Goal: Transaction & Acquisition: Purchase product/service

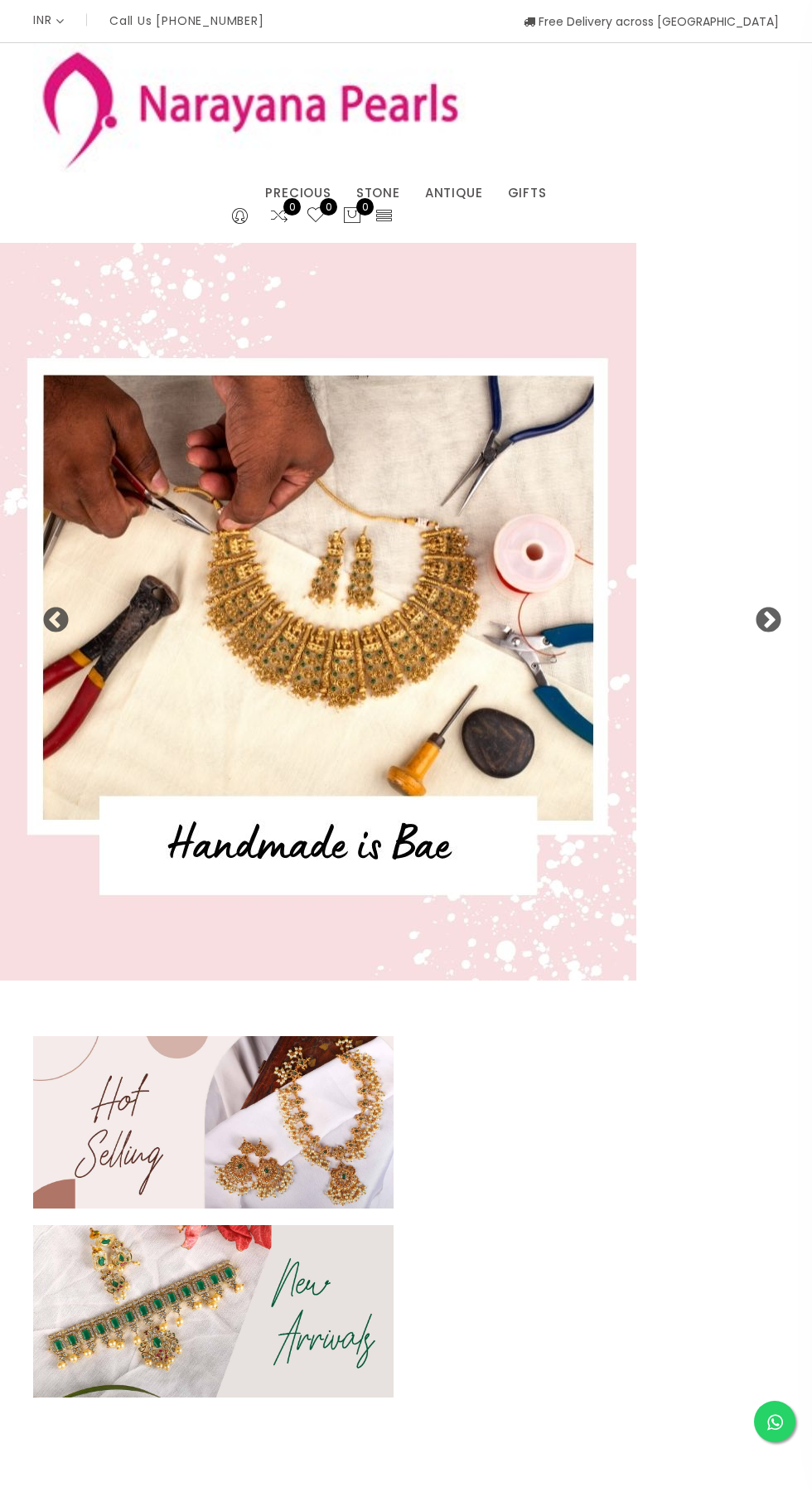
select select "INR"
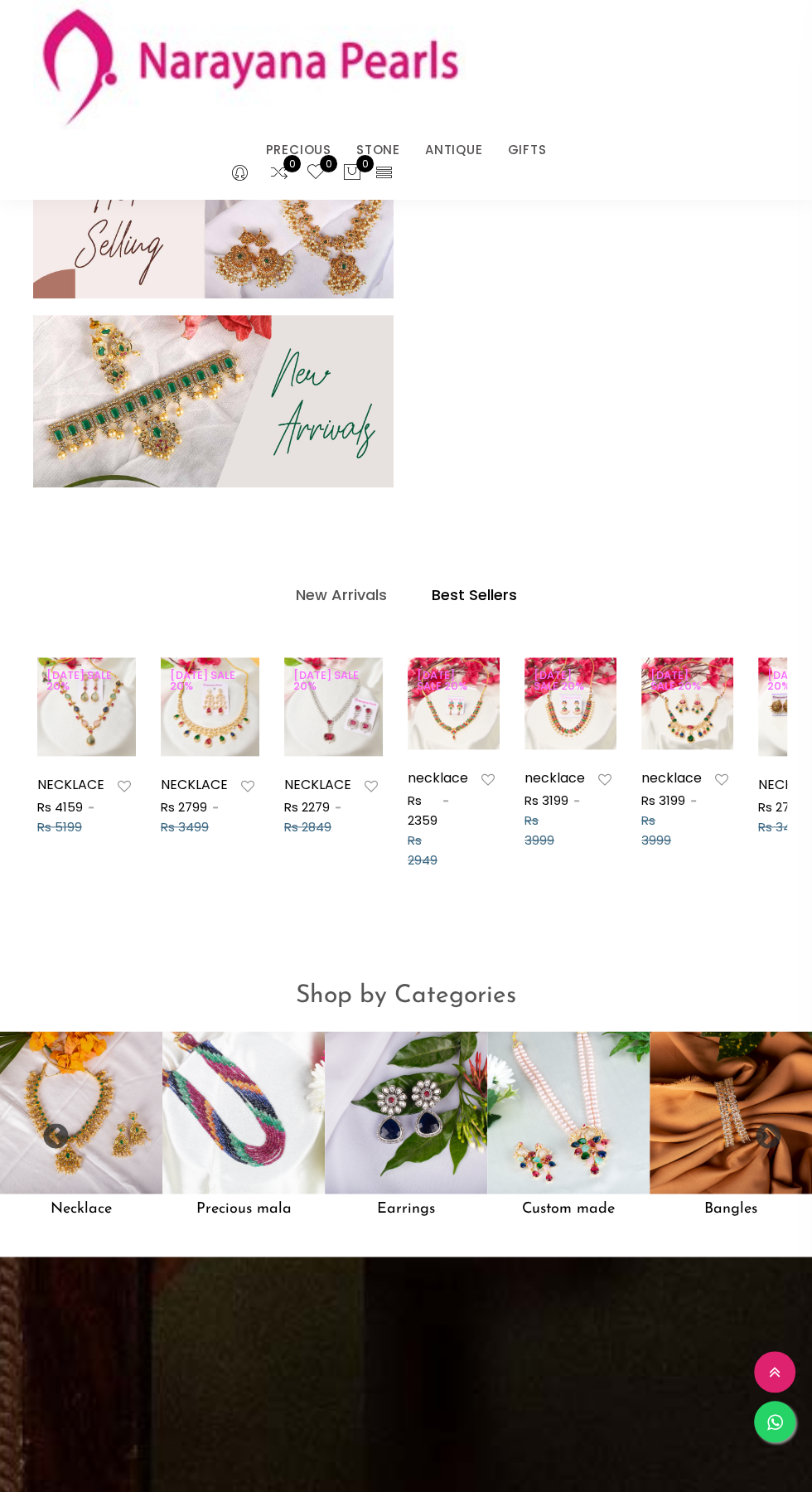
scroll to position [712, 0]
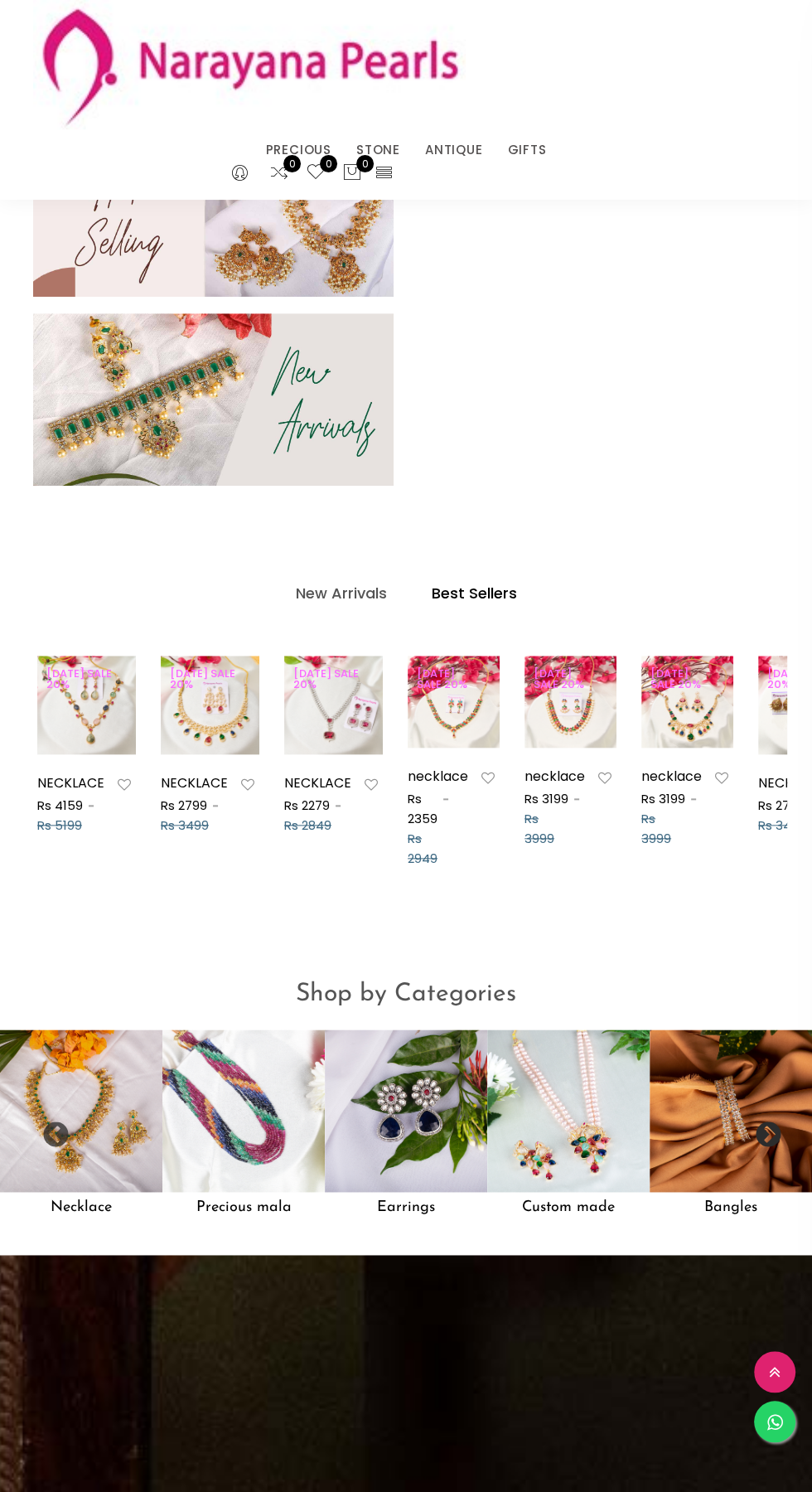
click at [771, 1138] on button "Next" at bounding box center [762, 1130] width 17 height 17
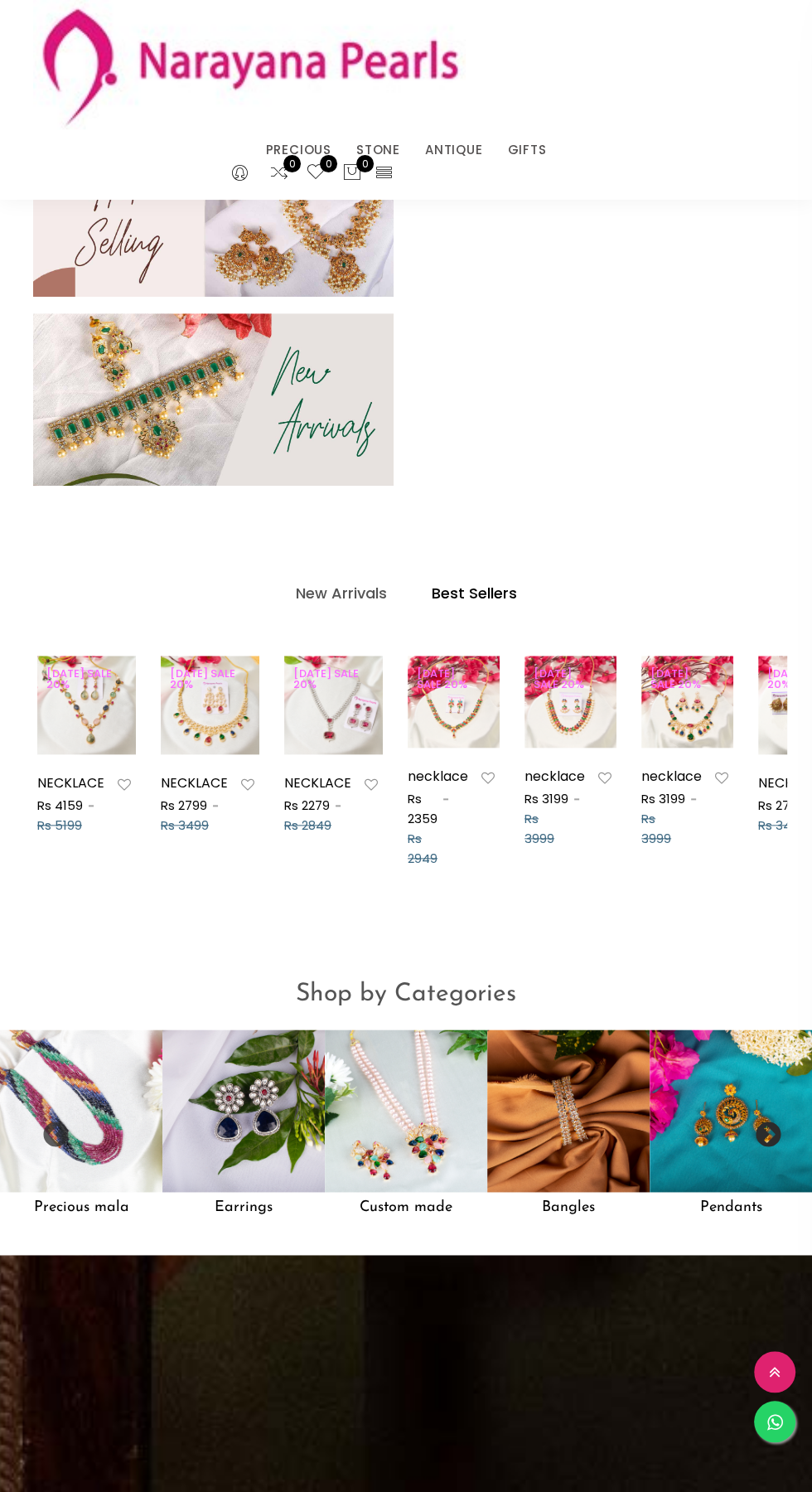
click at [771, 1138] on button "Next" at bounding box center [762, 1130] width 17 height 17
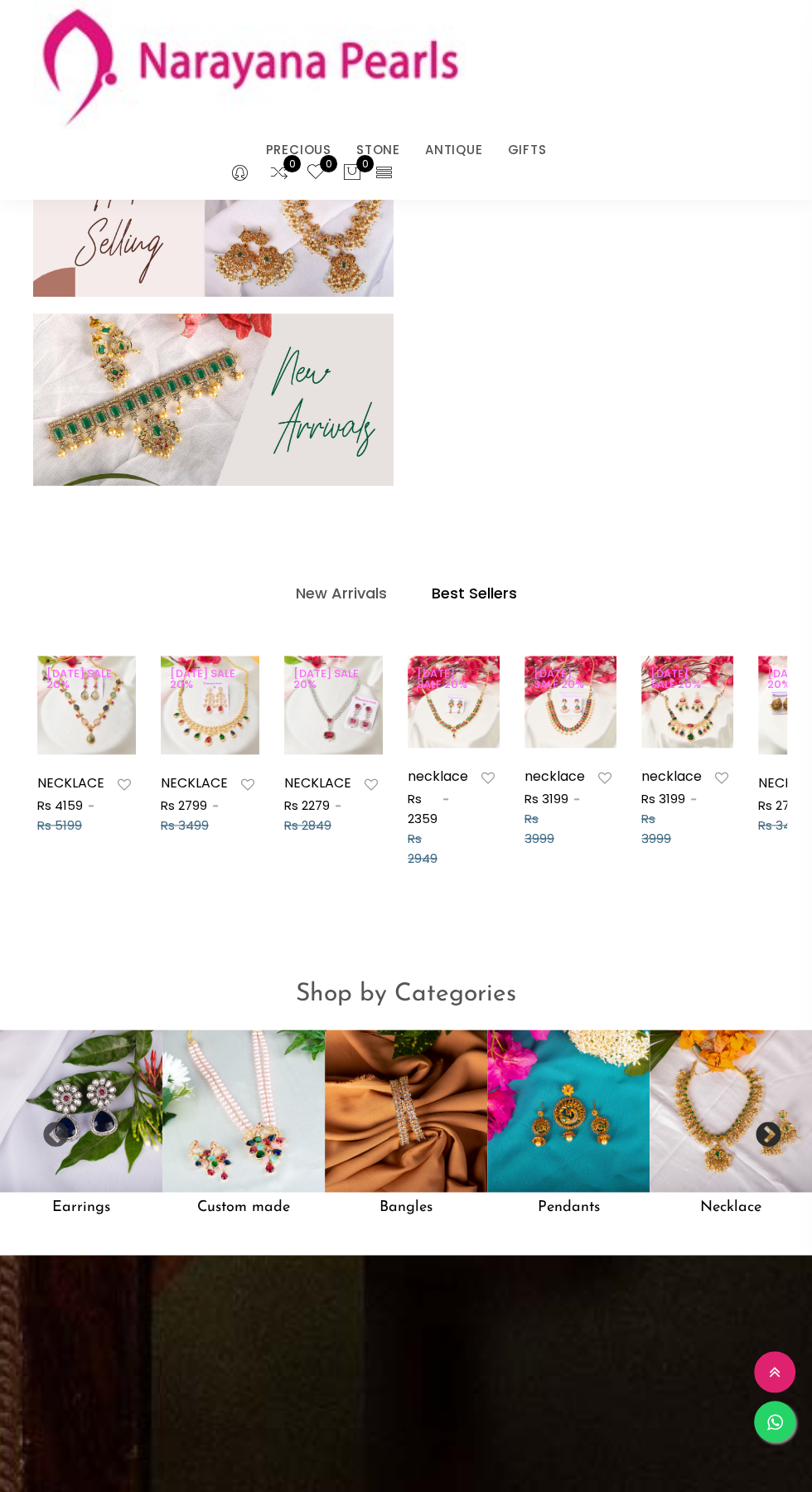
click at [771, 1135] on button "Next" at bounding box center [762, 1130] width 17 height 17
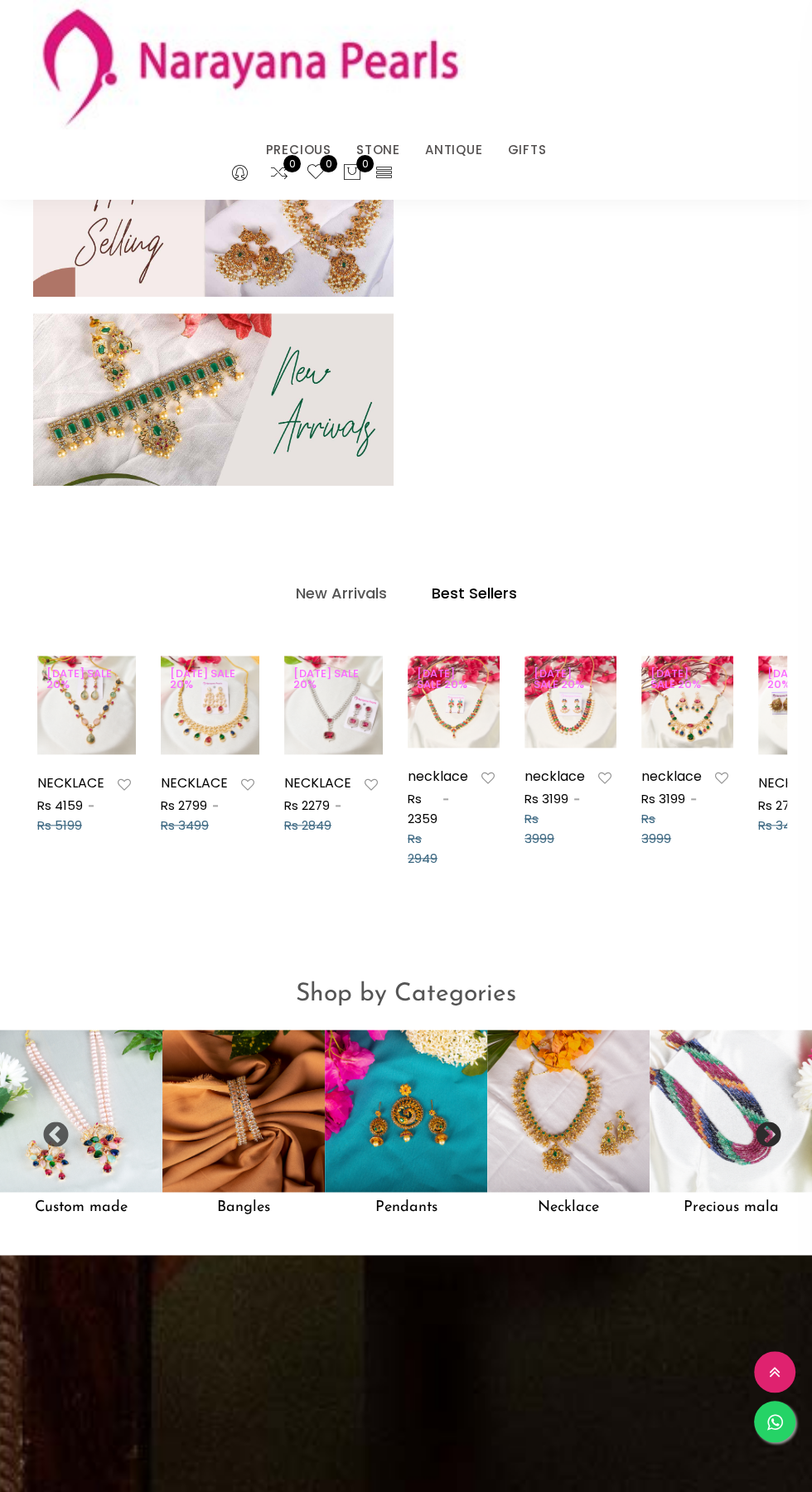
click at [771, 1138] on button "Next" at bounding box center [762, 1130] width 17 height 17
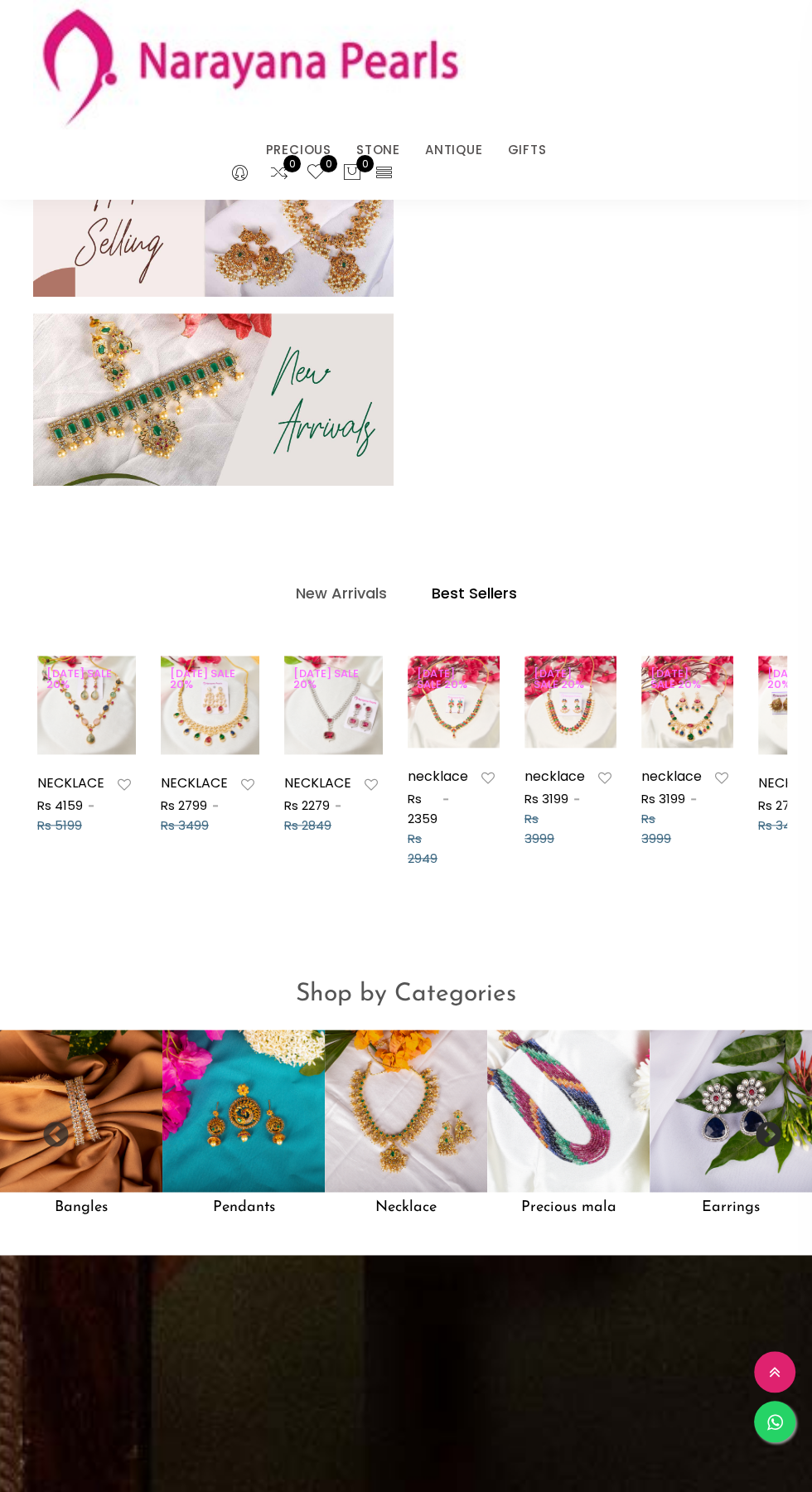
click at [425, 1110] on img at bounding box center [406, 1111] width 162 height 162
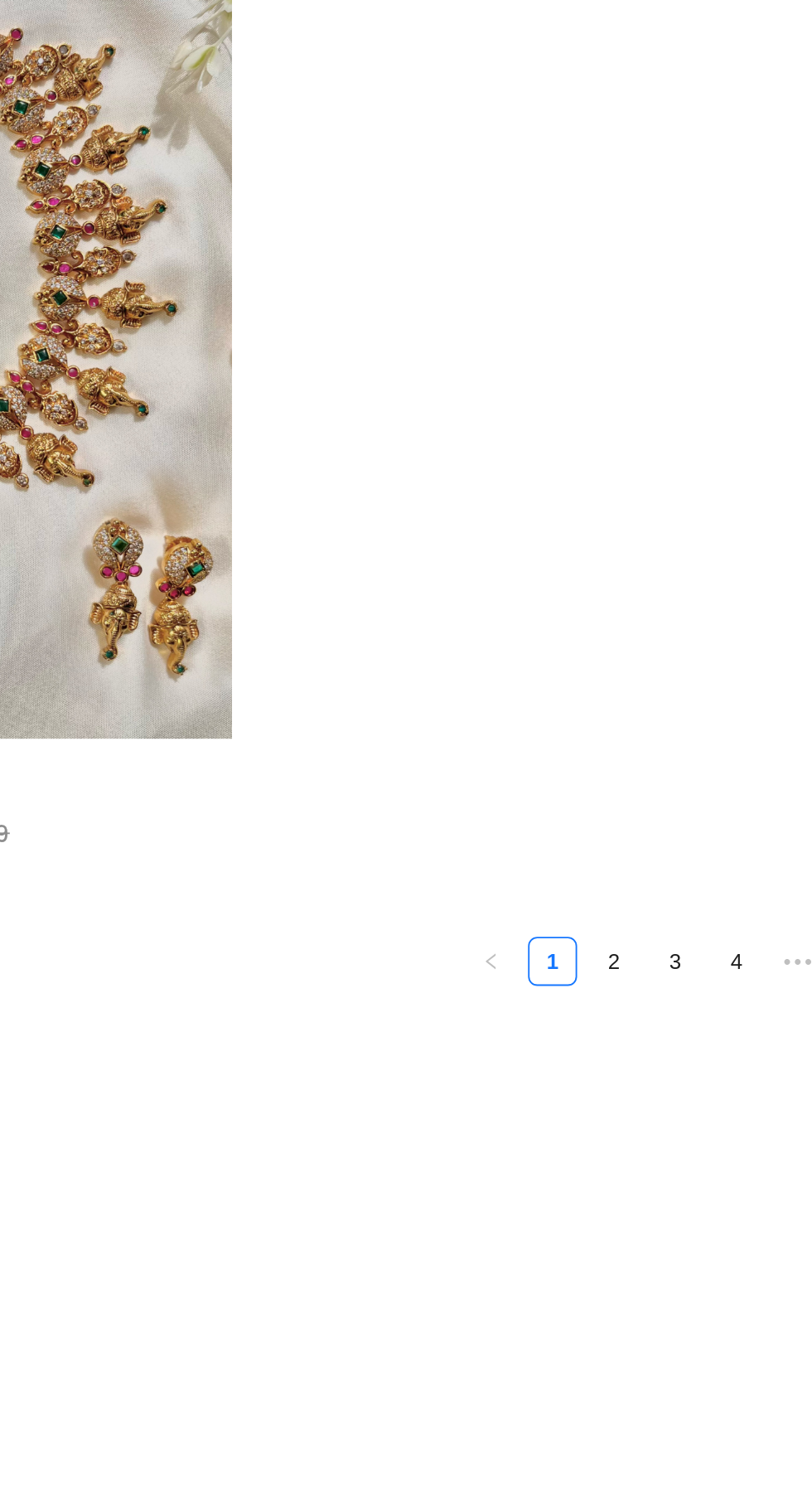
scroll to position [4497, 0]
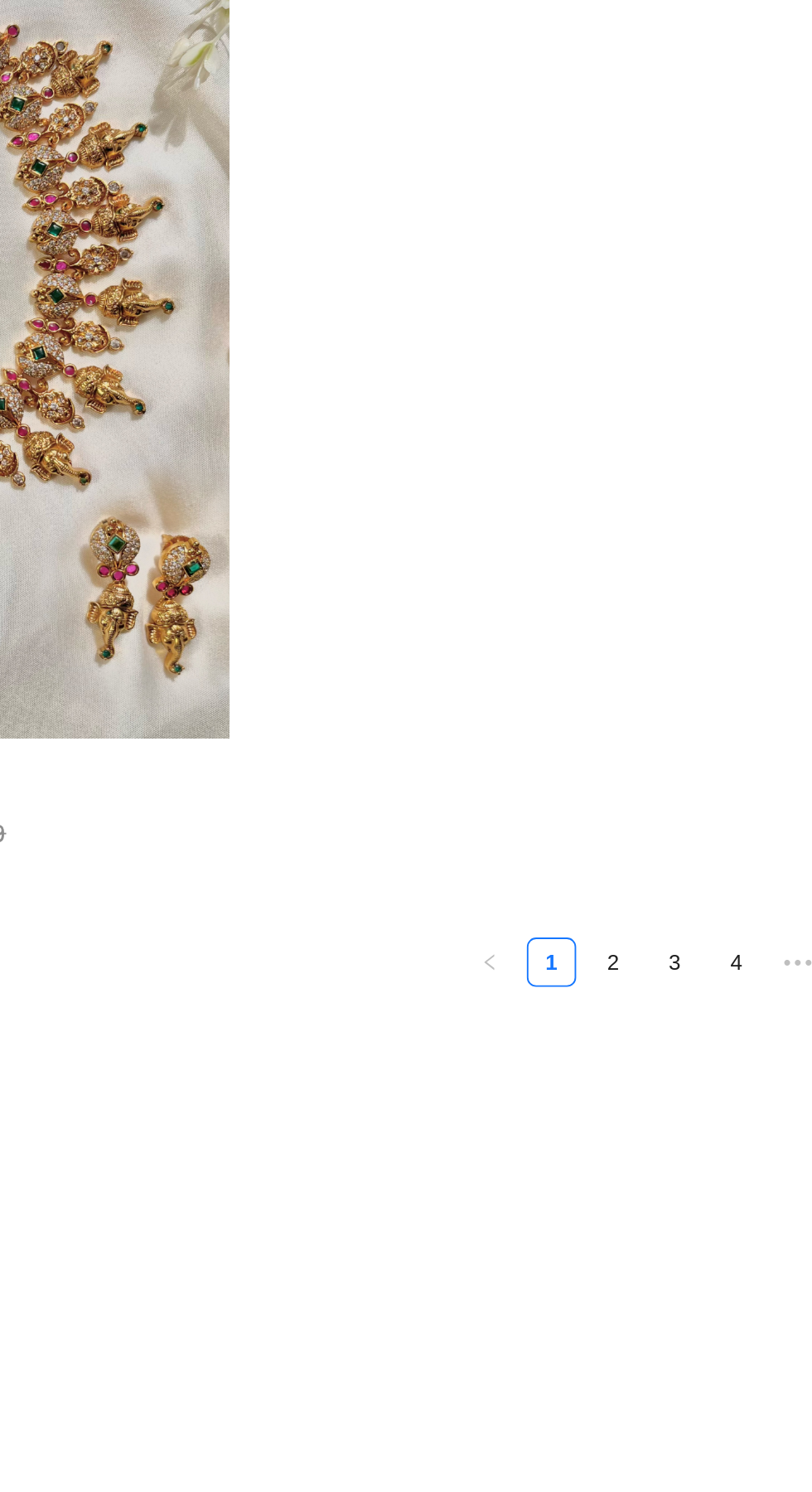
click at [599, 753] on link "2" at bounding box center [600, 757] width 25 height 25
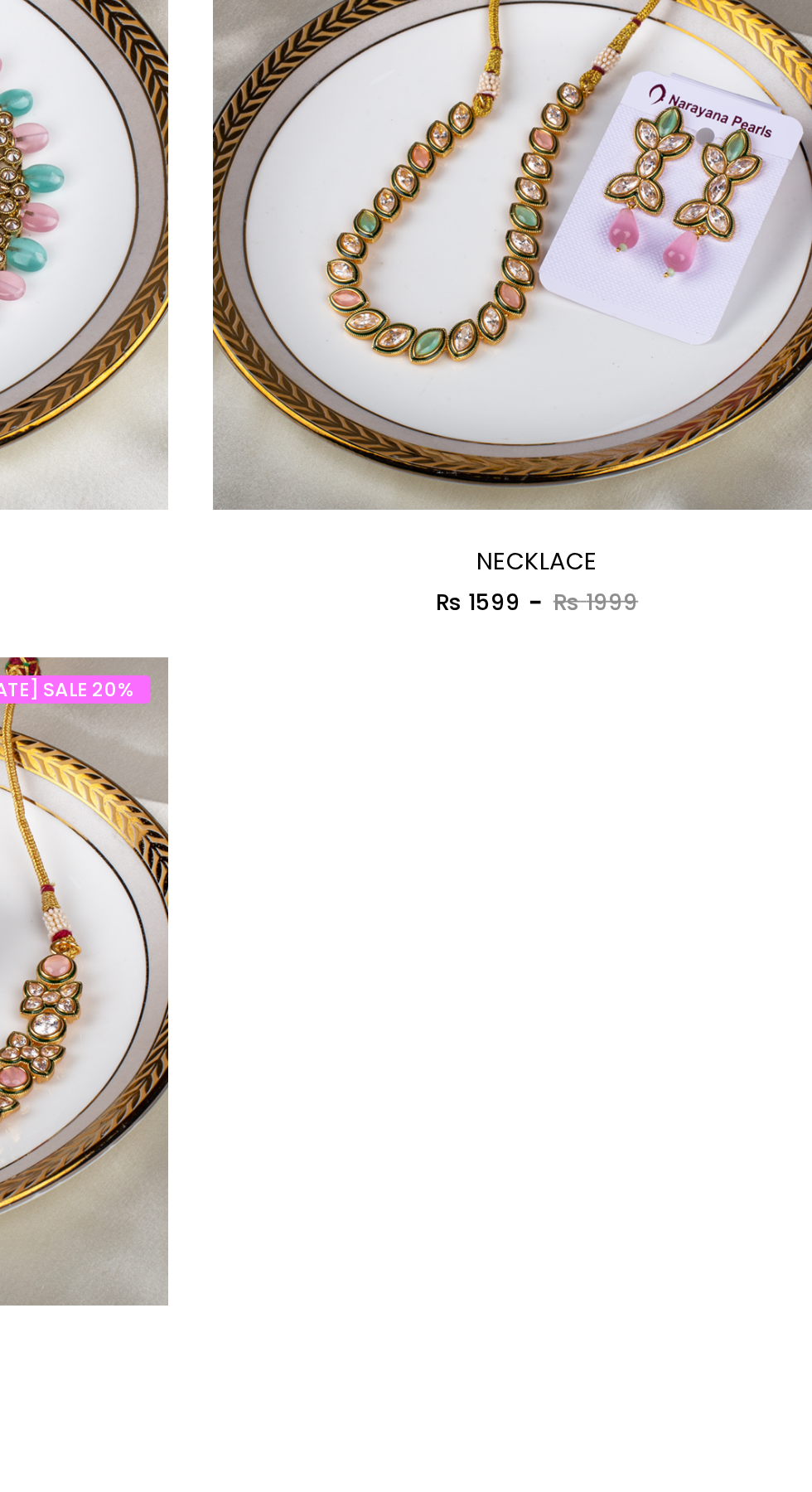
scroll to position [3745, 0]
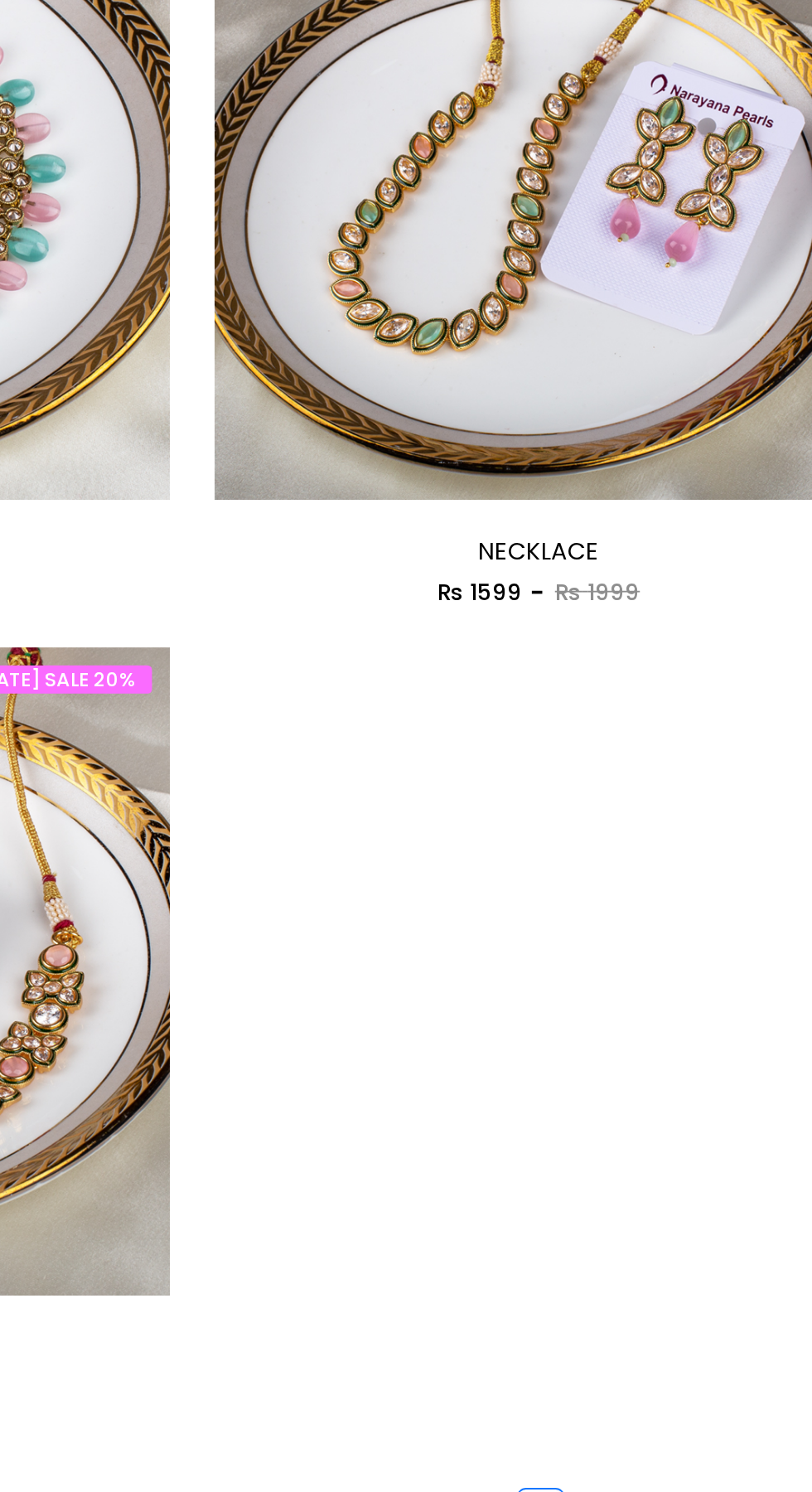
click at [630, 1415] on link "3" at bounding box center [633, 1418] width 25 height 25
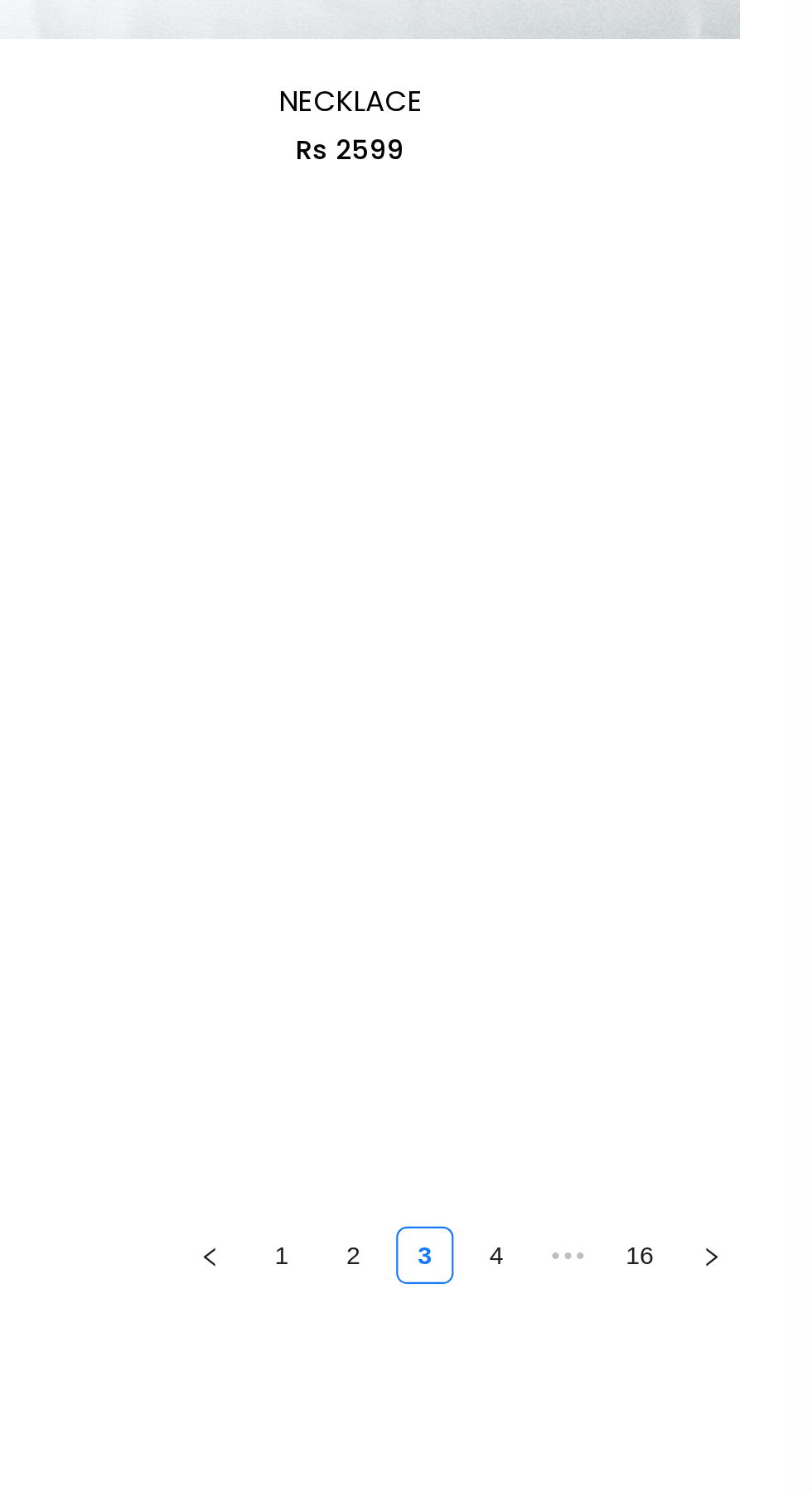
scroll to position [4031, 0]
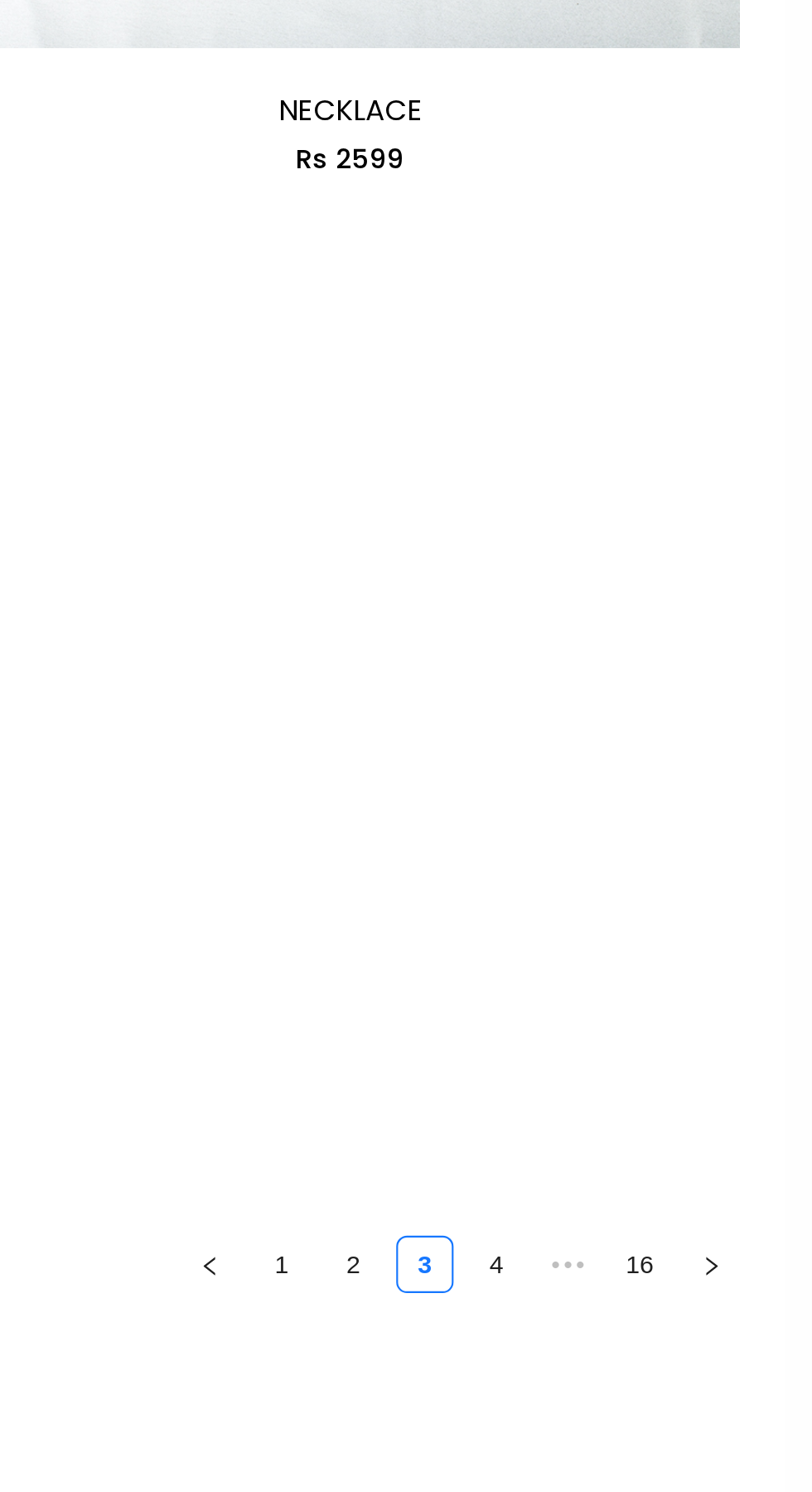
click at [665, 1133] on link "4" at bounding box center [666, 1132] width 25 height 25
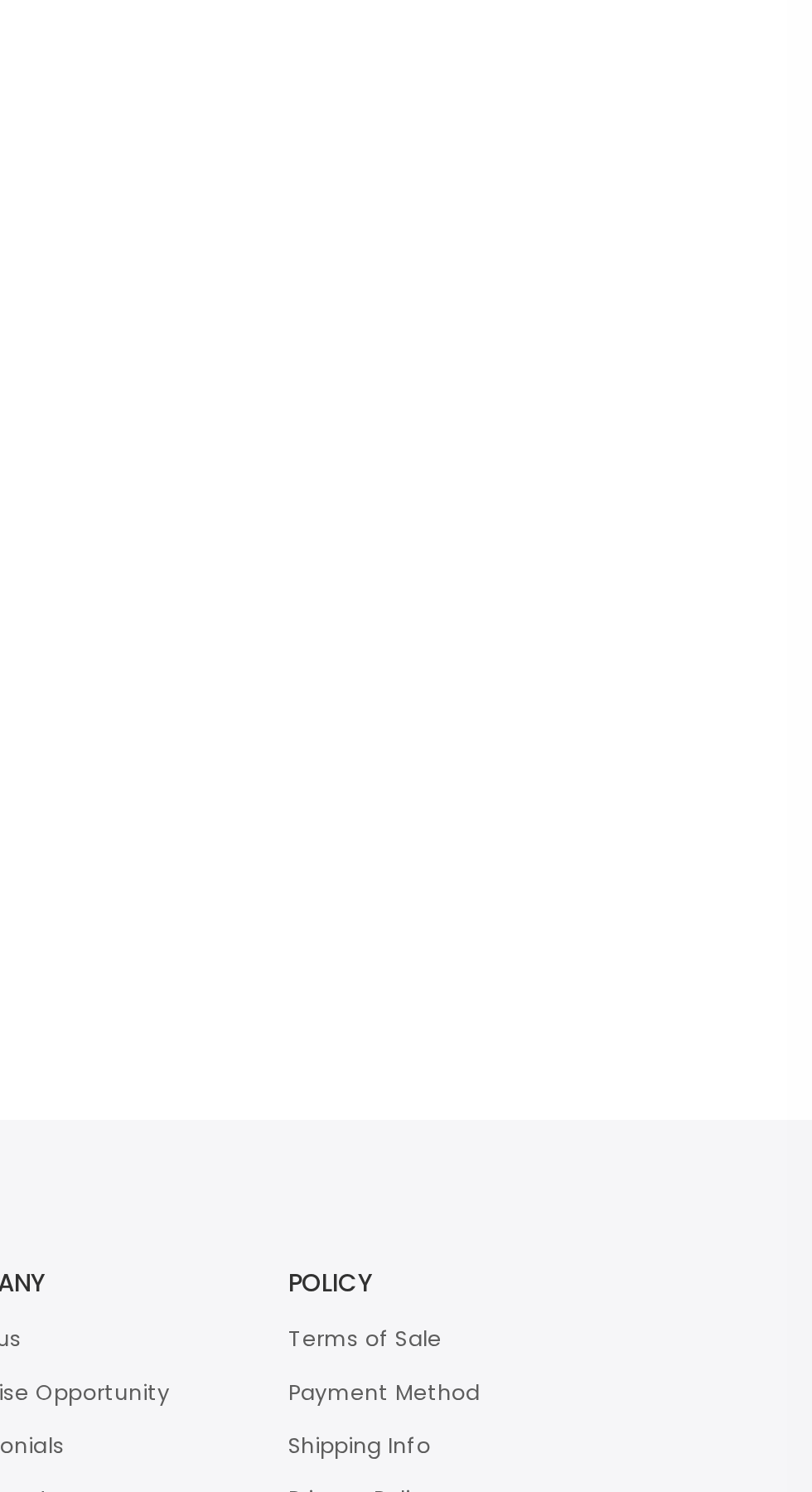
scroll to position [4556, 0]
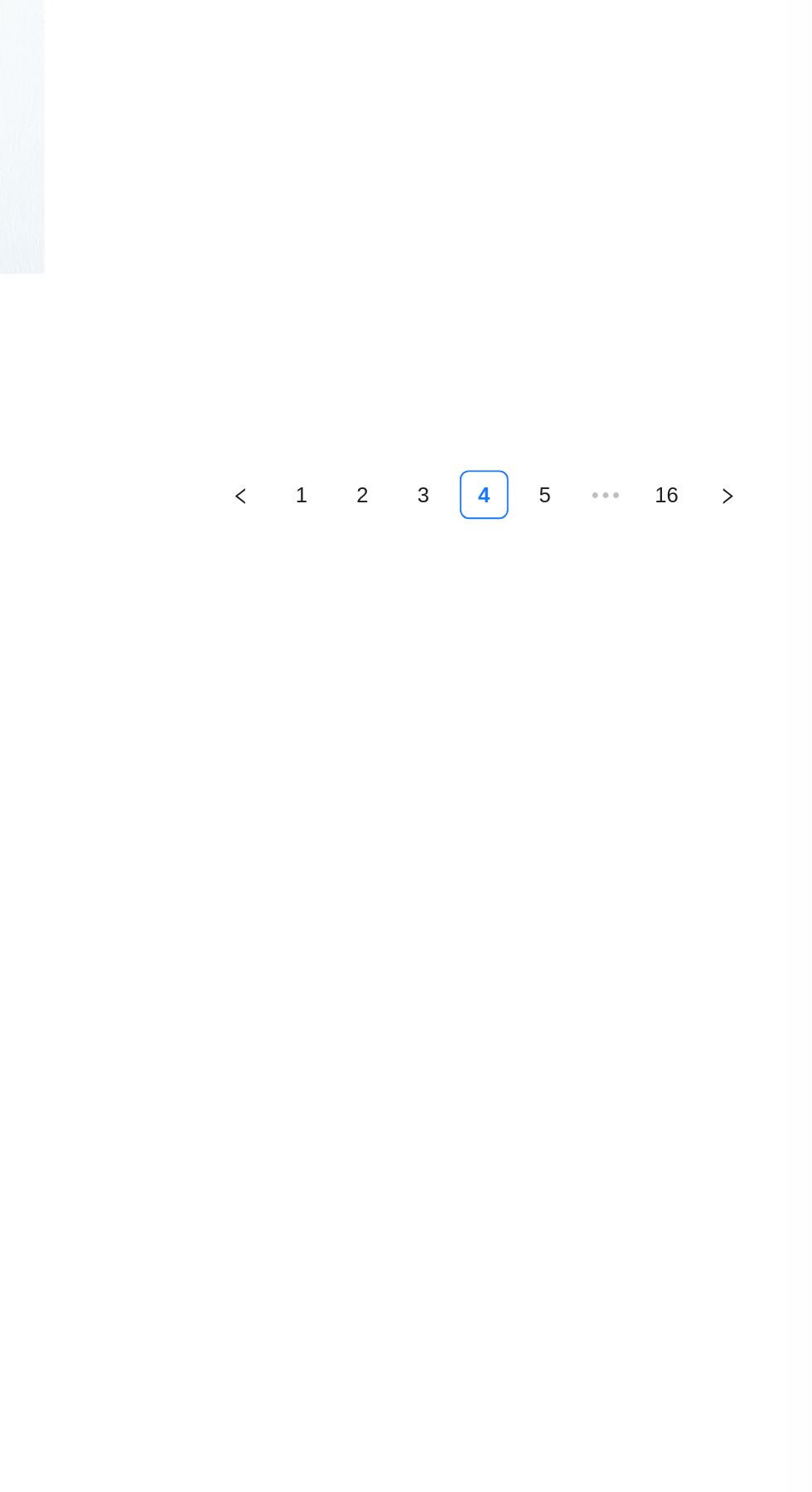
click at [666, 603] on link "5" at bounding box center [666, 607] width 25 height 25
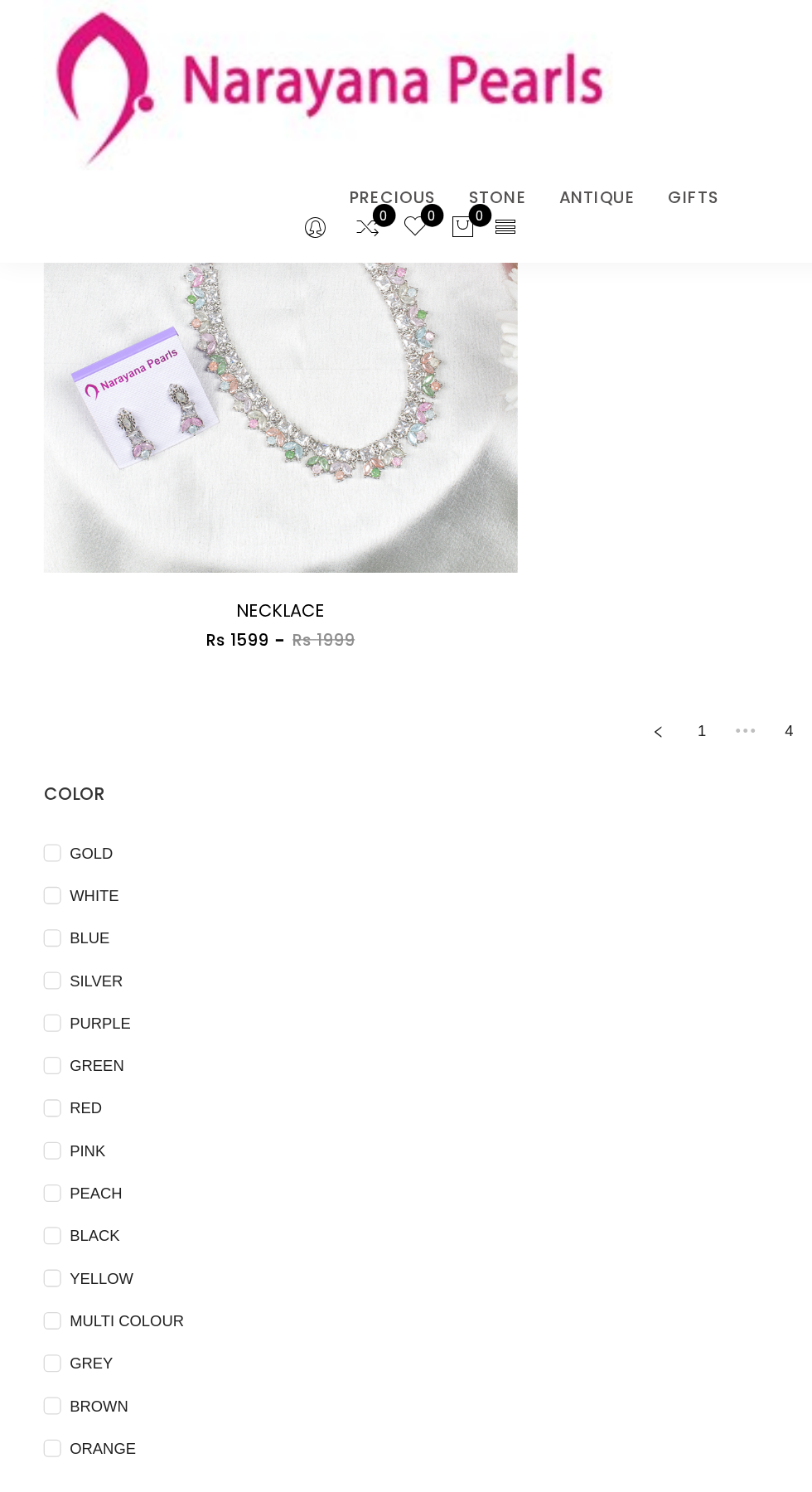
scroll to position [4608, 0]
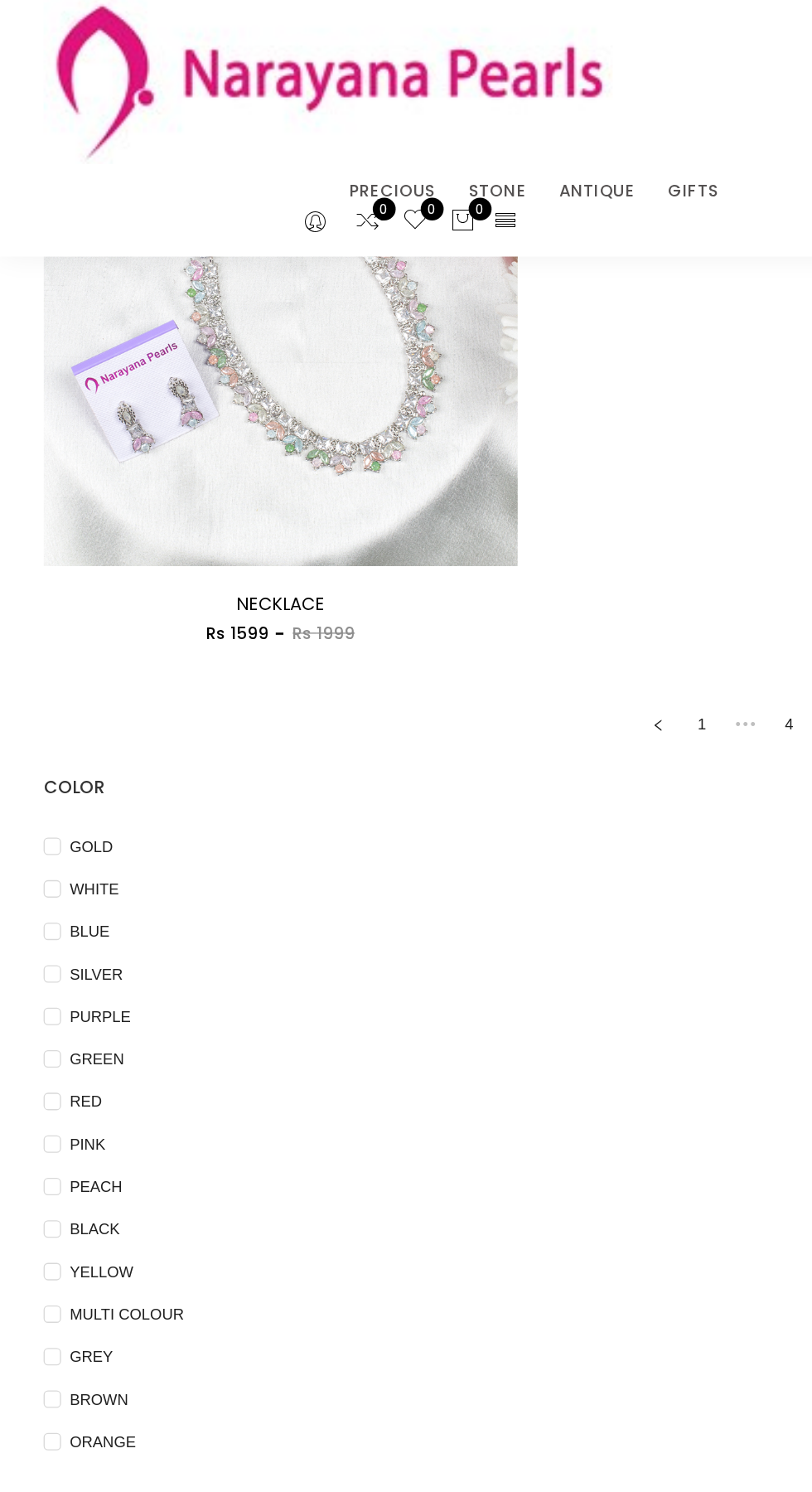
click at [467, 149] on link "ANTIQUE" at bounding box center [454, 150] width 58 height 25
click at [528, 171] on link "EARRINGS / JHUMKAS" at bounding box center [500, 171] width 141 height 0
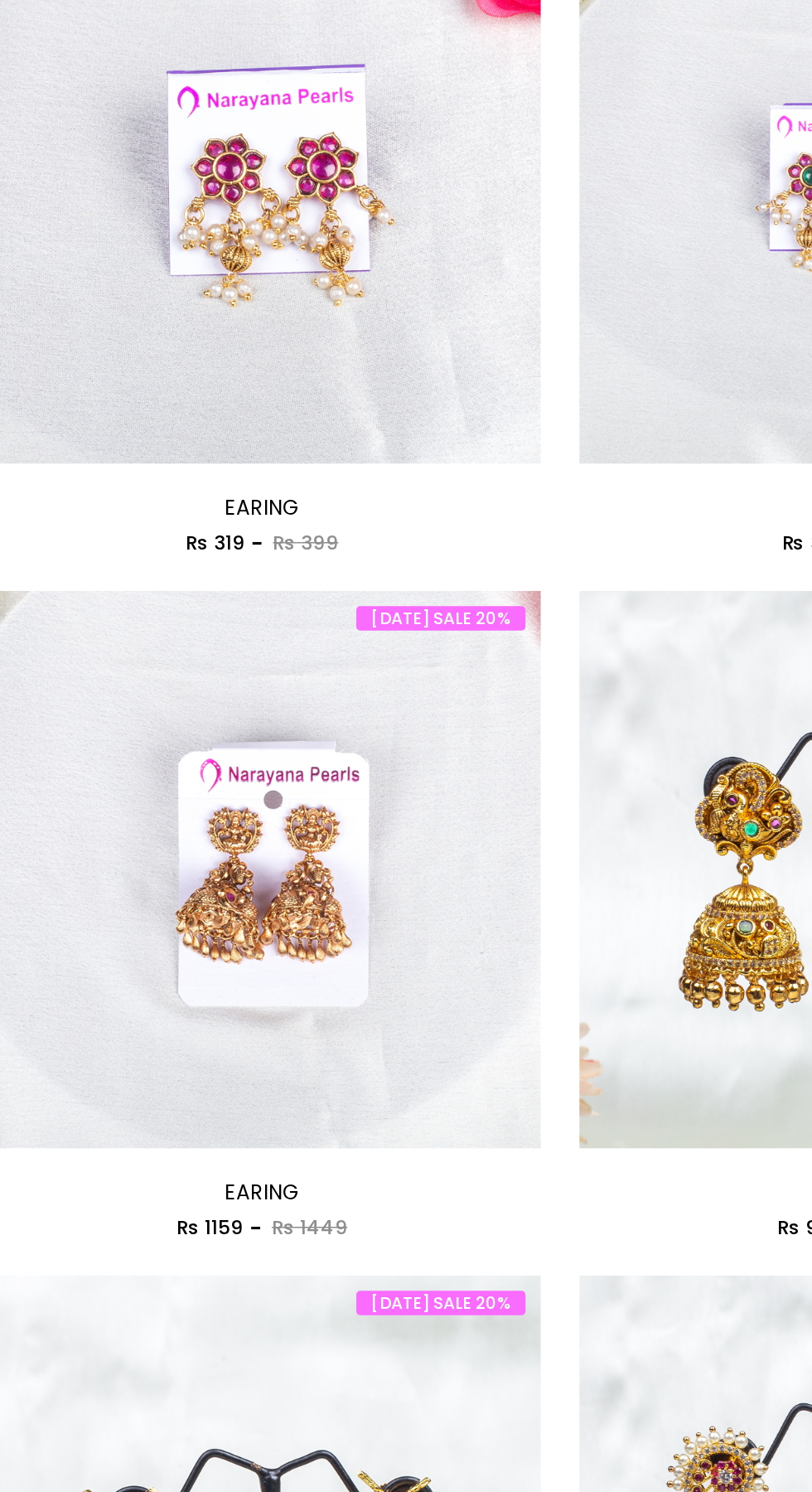
scroll to position [2662, 0]
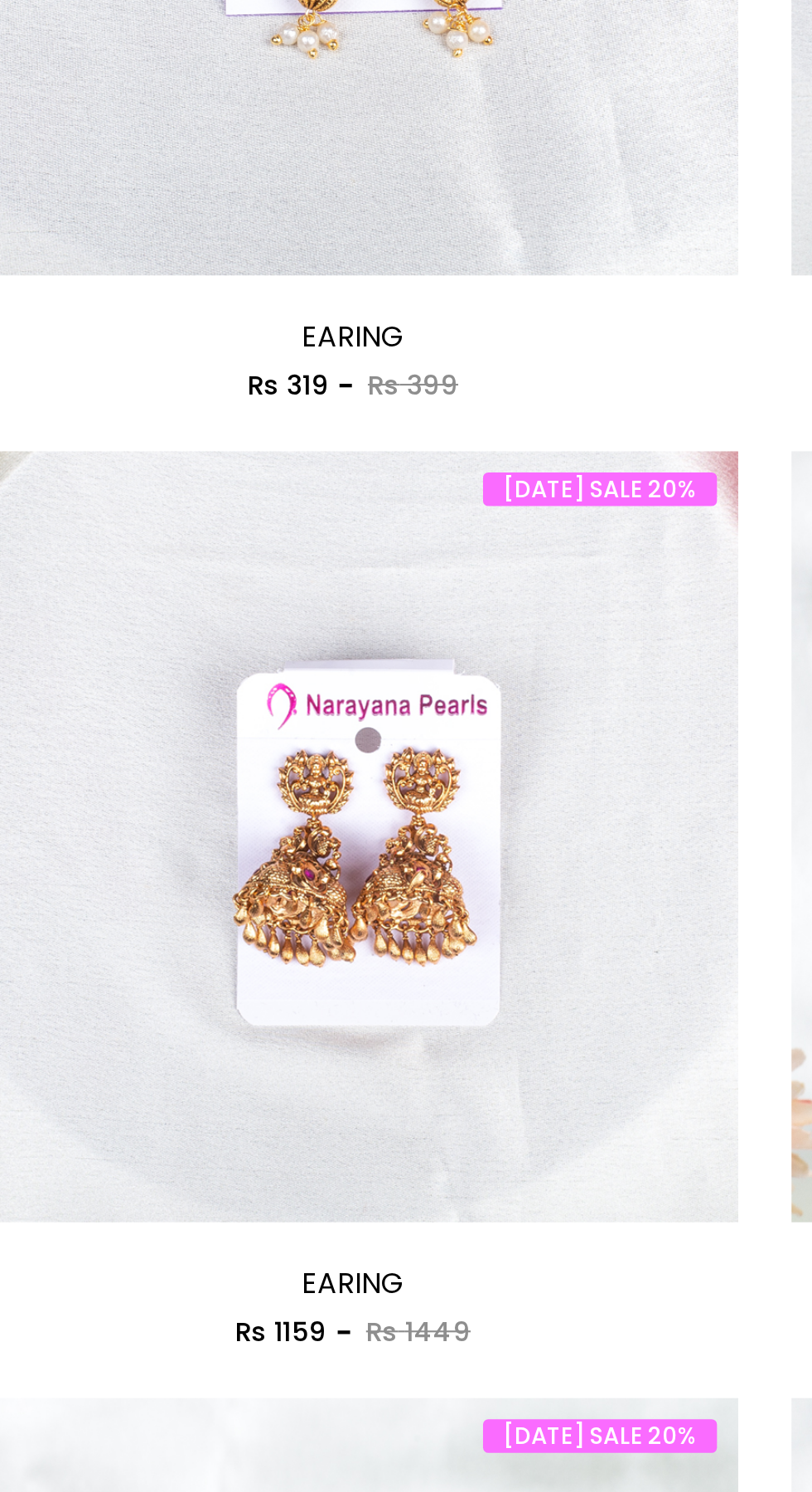
click at [241, 869] on img at bounding box center [213, 889] width 360 height 361
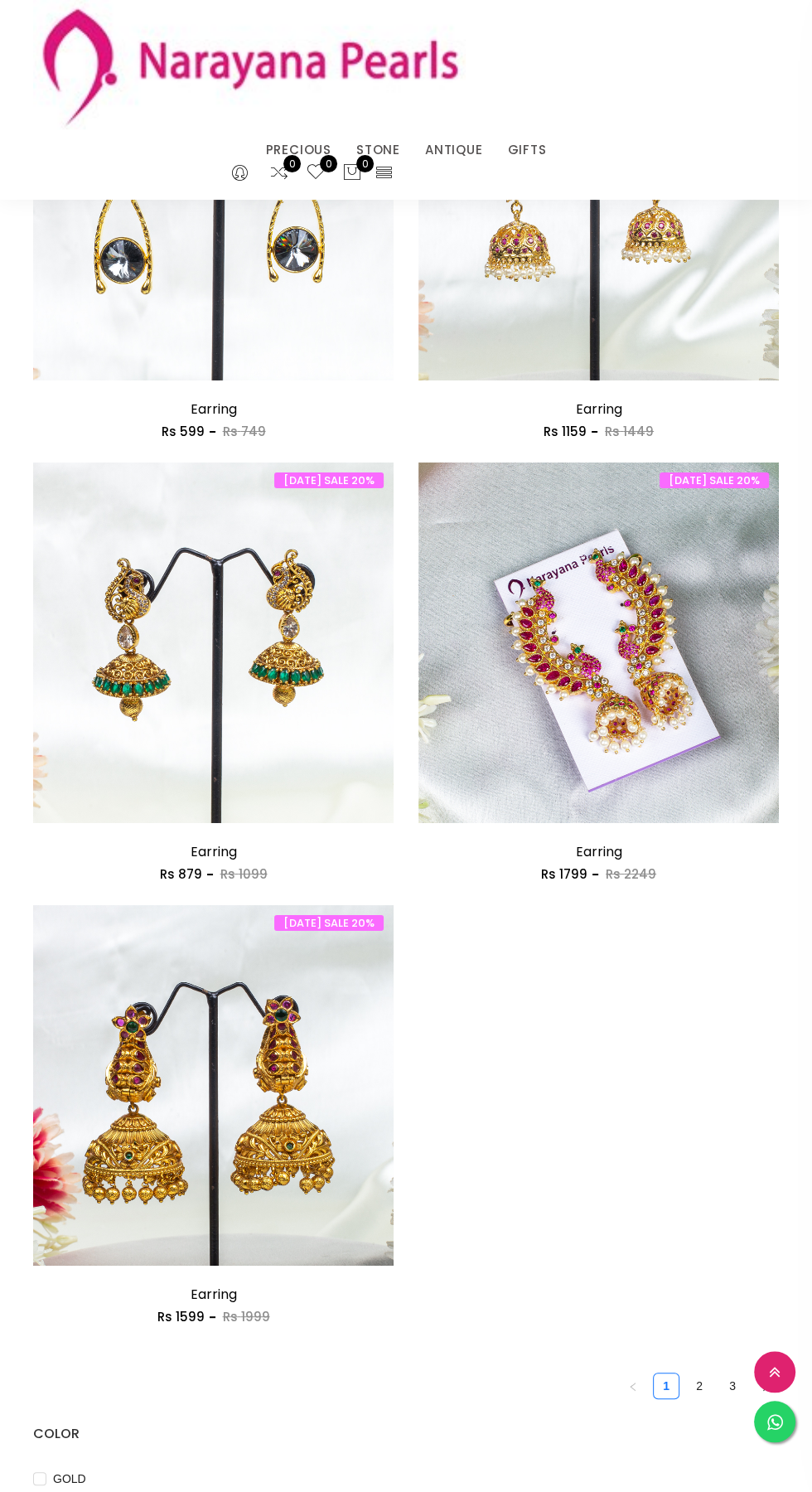
scroll to position [4118, 0]
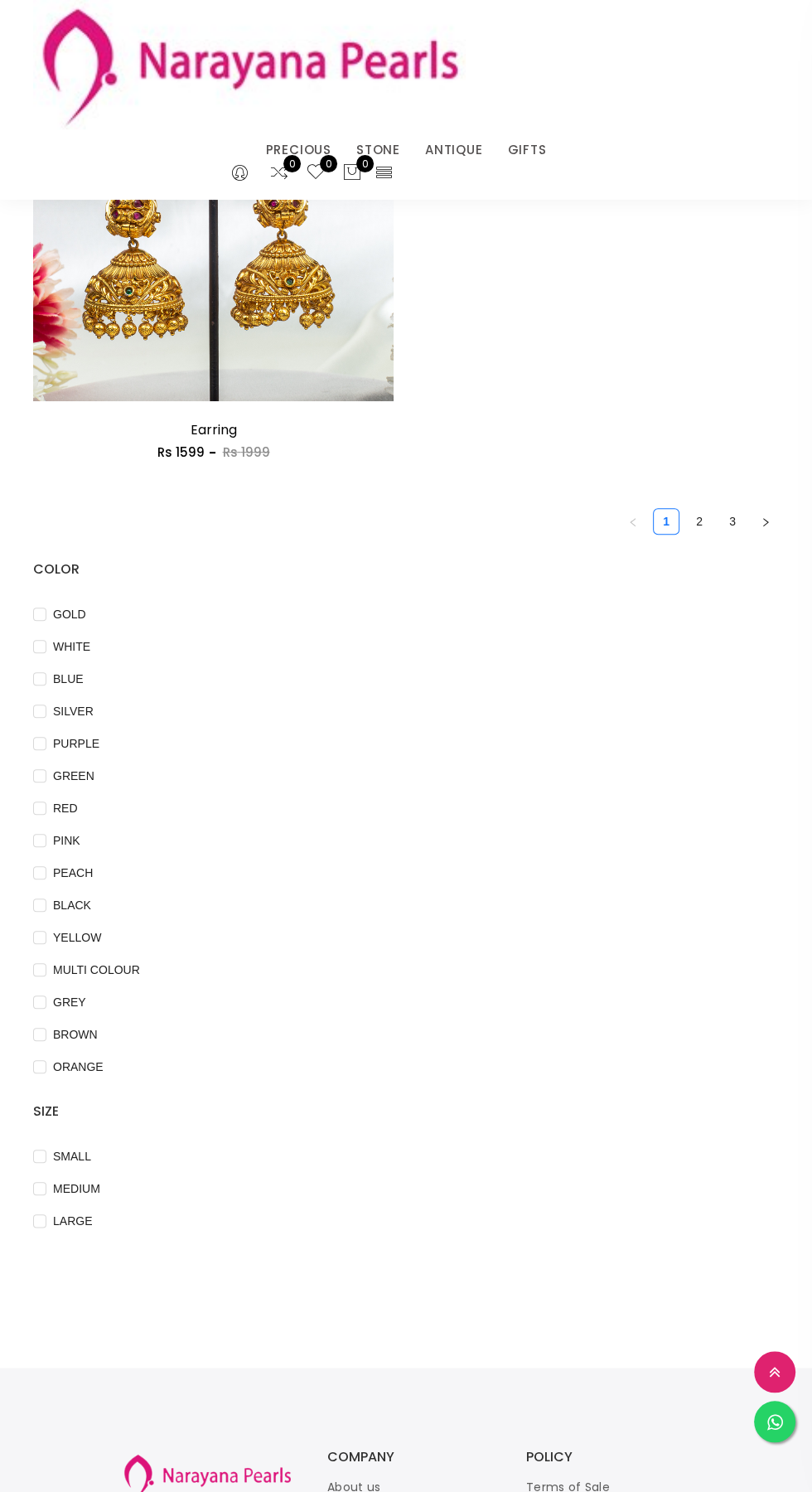
scroll to position [4640, 0]
click at [732, 524] on link "3" at bounding box center [732, 523] width 25 height 25
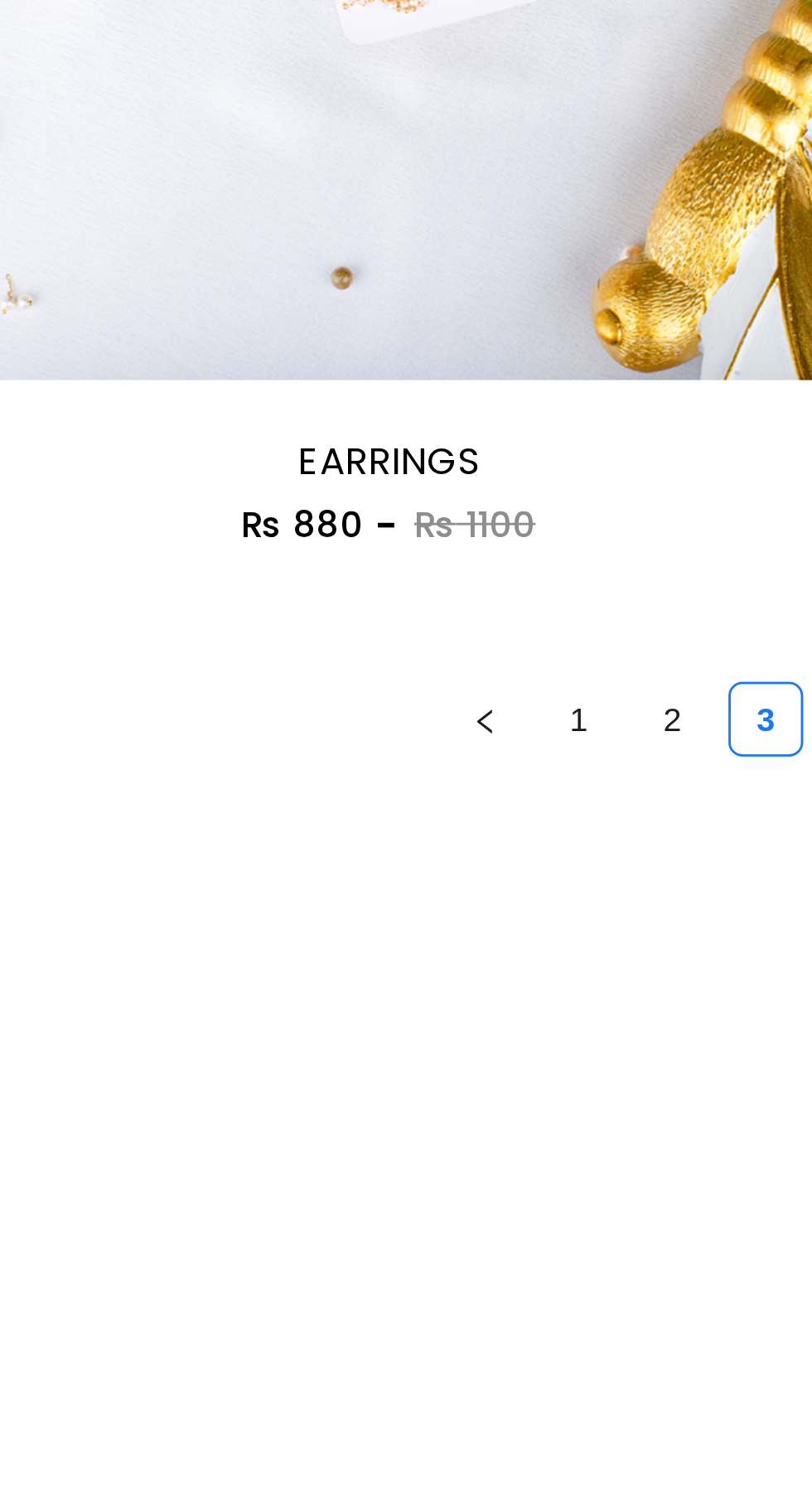
scroll to position [1970, 0]
click at [694, 986] on link "2" at bounding box center [699, 981] width 25 height 25
